Goal: Task Accomplishment & Management: Use online tool/utility

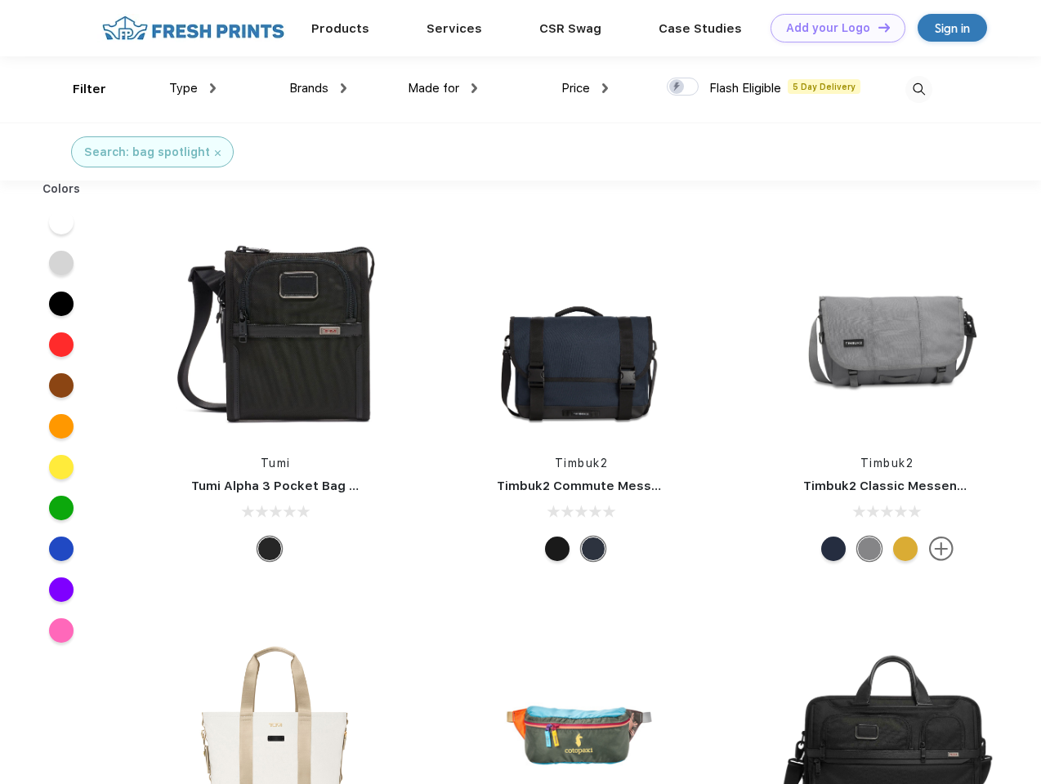
scroll to position [1, 0]
click at [832, 28] on link "Add your Logo Design Tool" at bounding box center [838, 28] width 135 height 29
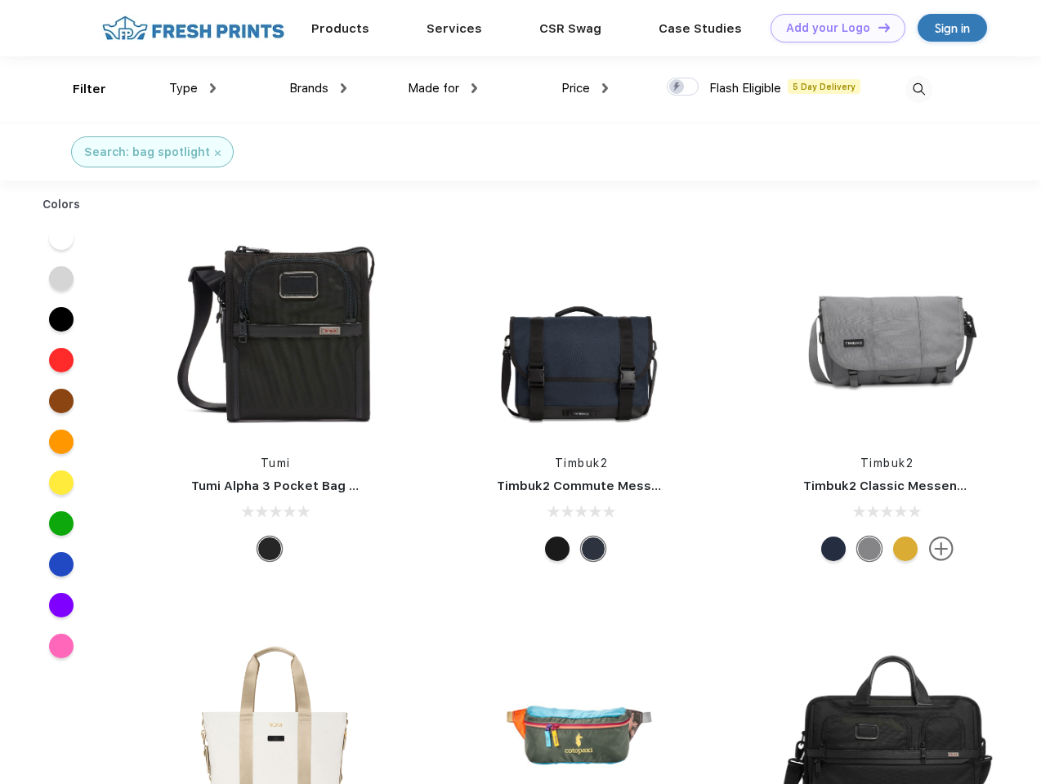
click at [0, 0] on div "Design Tool" at bounding box center [0, 0] width 0 height 0
click at [877, 27] on link "Add your Logo Design Tool" at bounding box center [838, 28] width 135 height 29
click at [78, 89] on div "Filter" at bounding box center [90, 89] width 34 height 19
click at [193, 88] on span "Type" at bounding box center [183, 88] width 29 height 15
click at [318, 88] on span "Brands" at bounding box center [308, 88] width 39 height 15
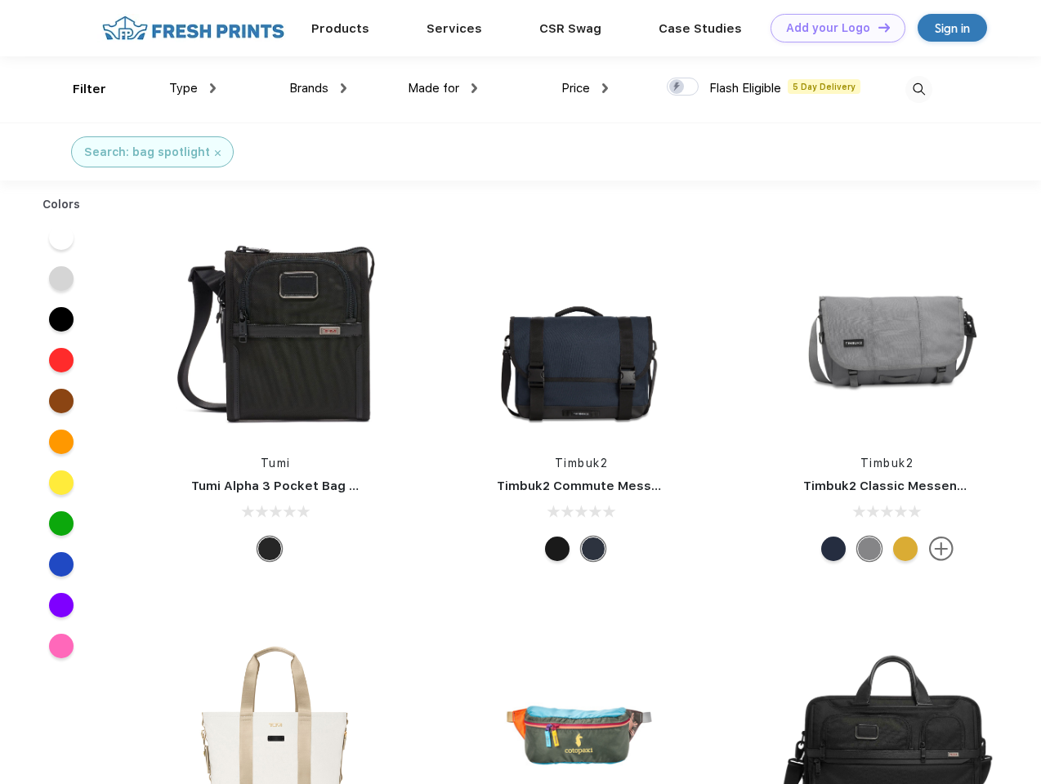
click at [443, 88] on span "Made for" at bounding box center [433, 88] width 51 height 15
click at [585, 88] on span "Price" at bounding box center [575, 88] width 29 height 15
click at [683, 87] on div at bounding box center [683, 87] width 32 height 18
click at [677, 87] on input "checkbox" at bounding box center [672, 82] width 11 height 11
click at [918, 89] on img at bounding box center [918, 89] width 27 height 27
